Goal: Task Accomplishment & Management: Complete application form

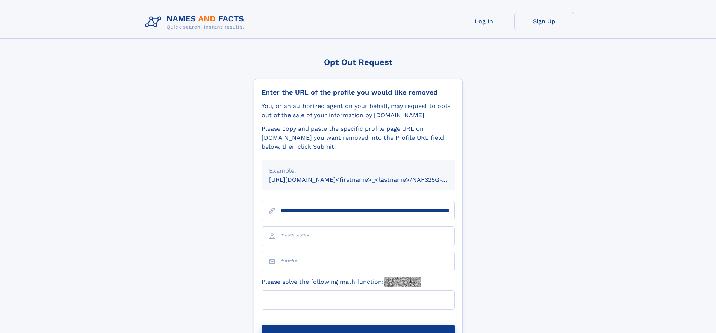
scroll to position [0, 85]
type input "**********"
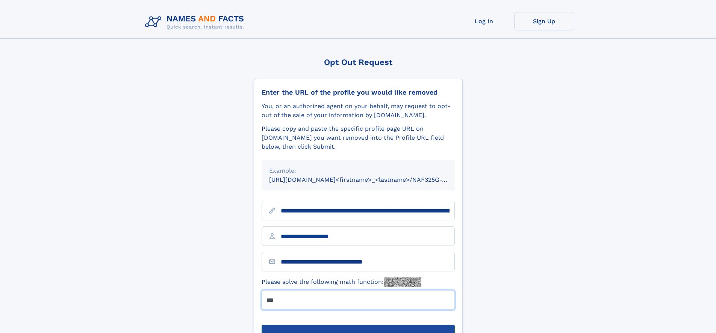
type input "***"
click at [358, 325] on button "Submit Opt Out Request" at bounding box center [358, 337] width 193 height 24
